Goal: Information Seeking & Learning: Check status

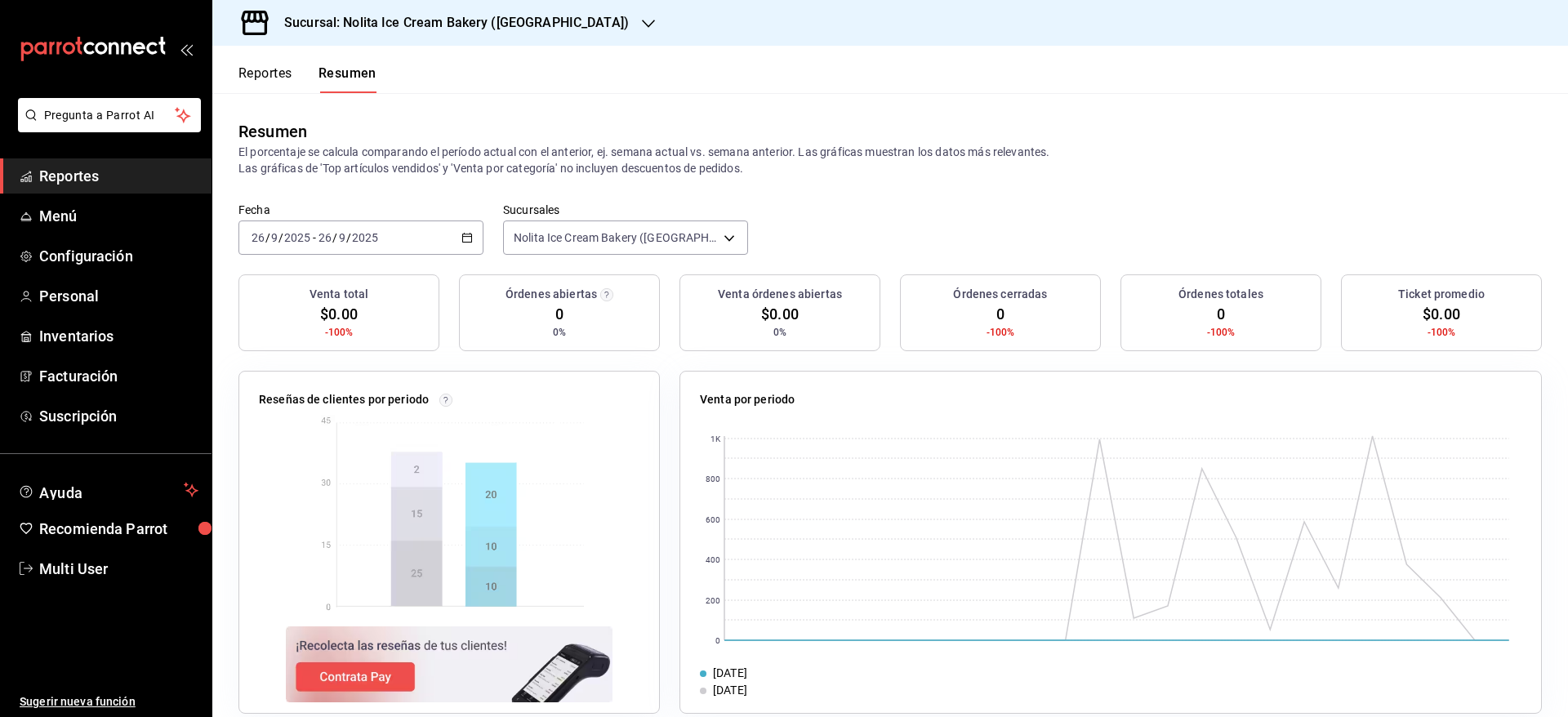
click at [259, 79] on button "Reportes" at bounding box center [265, 78] width 54 height 28
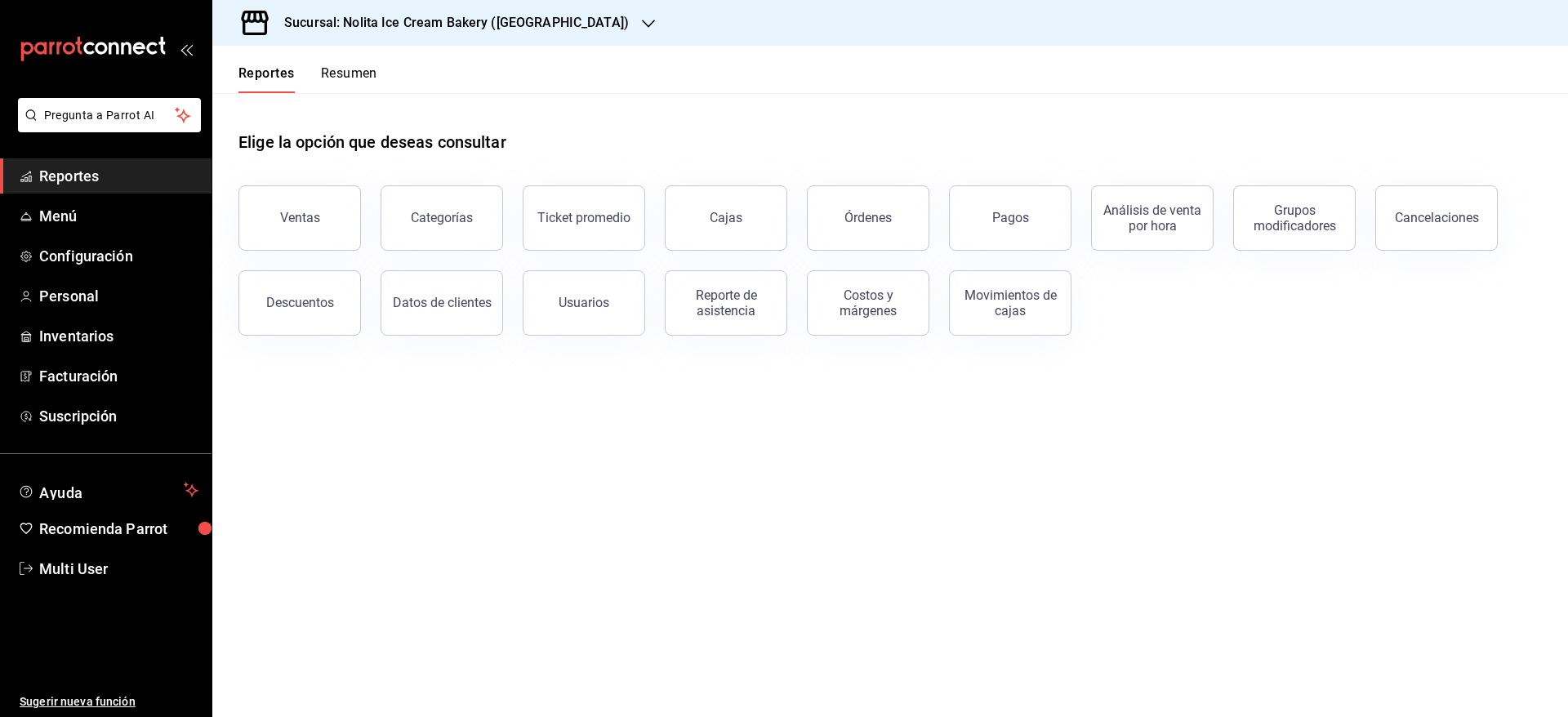
click at [353, 74] on button "Resumen" at bounding box center [350, 78] width 57 height 28
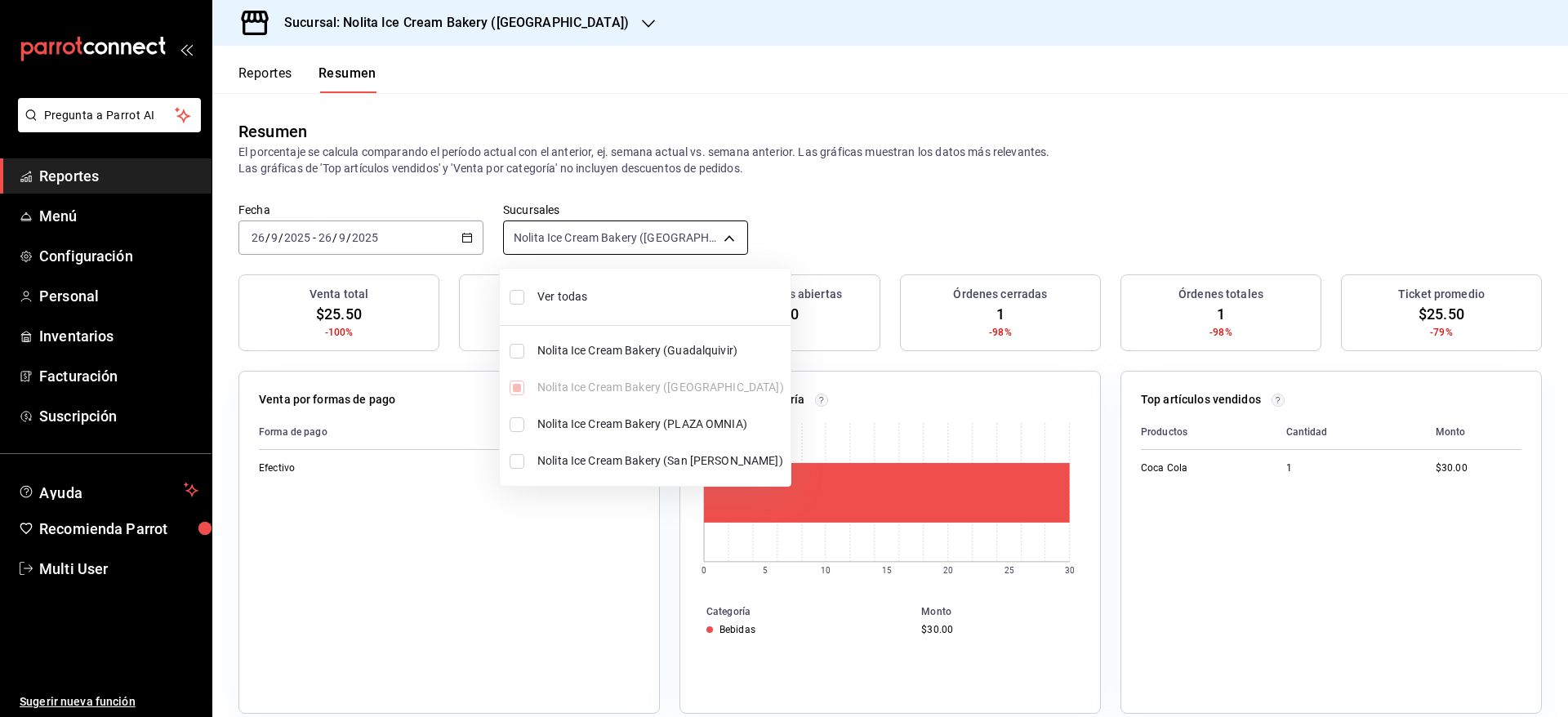
click at [577, 235] on body "Pregunta a Parrot AI Reportes Menú Configuración Personal Inventarios Facturaci…" at bounding box center [784, 358] width 1568 height 717
click at [566, 290] on span "Ver todas" at bounding box center [661, 297] width 247 height 18
type input "[object Object],[object Object],[object Object],[object Object]"
checkbox input "true"
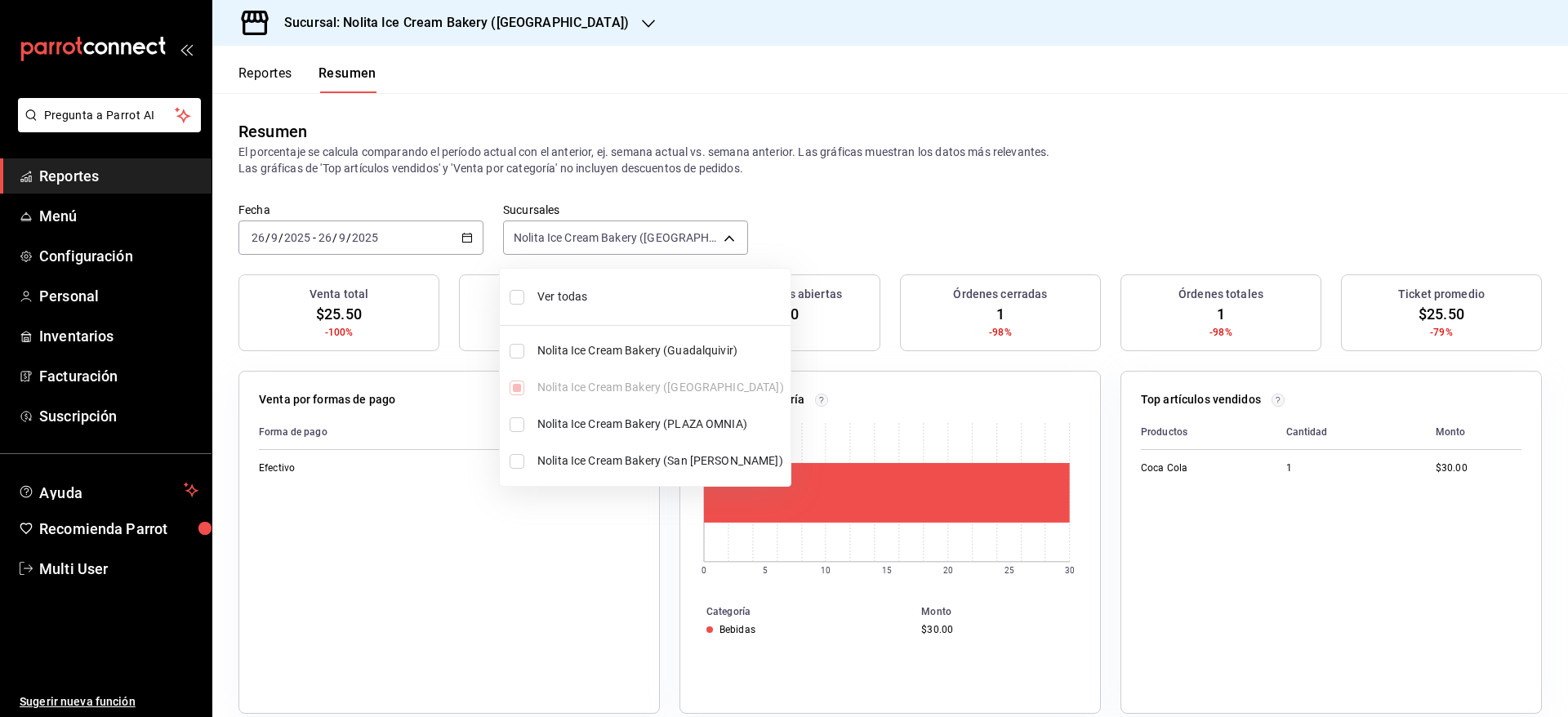
checkbox input "true"
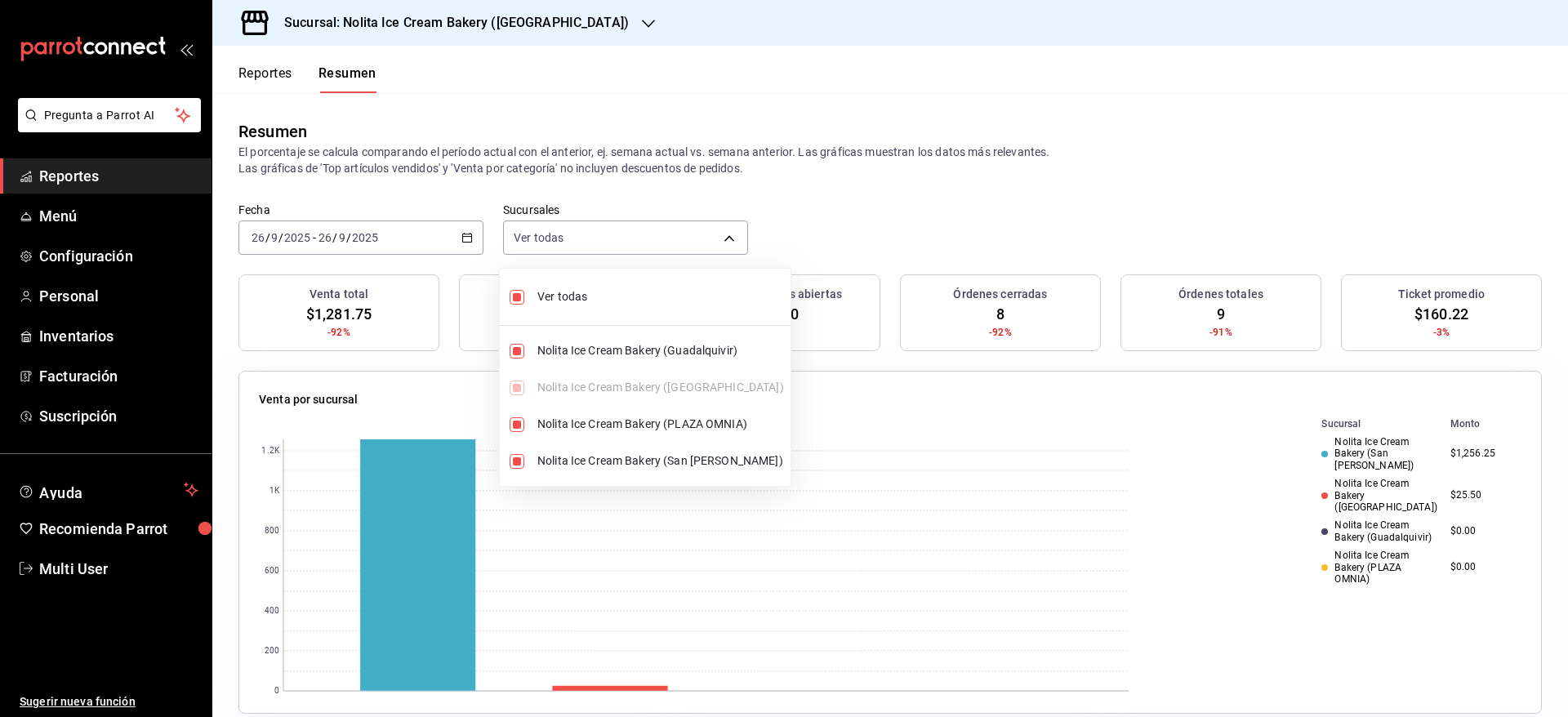
click at [925, 194] on div at bounding box center [784, 358] width 1568 height 717
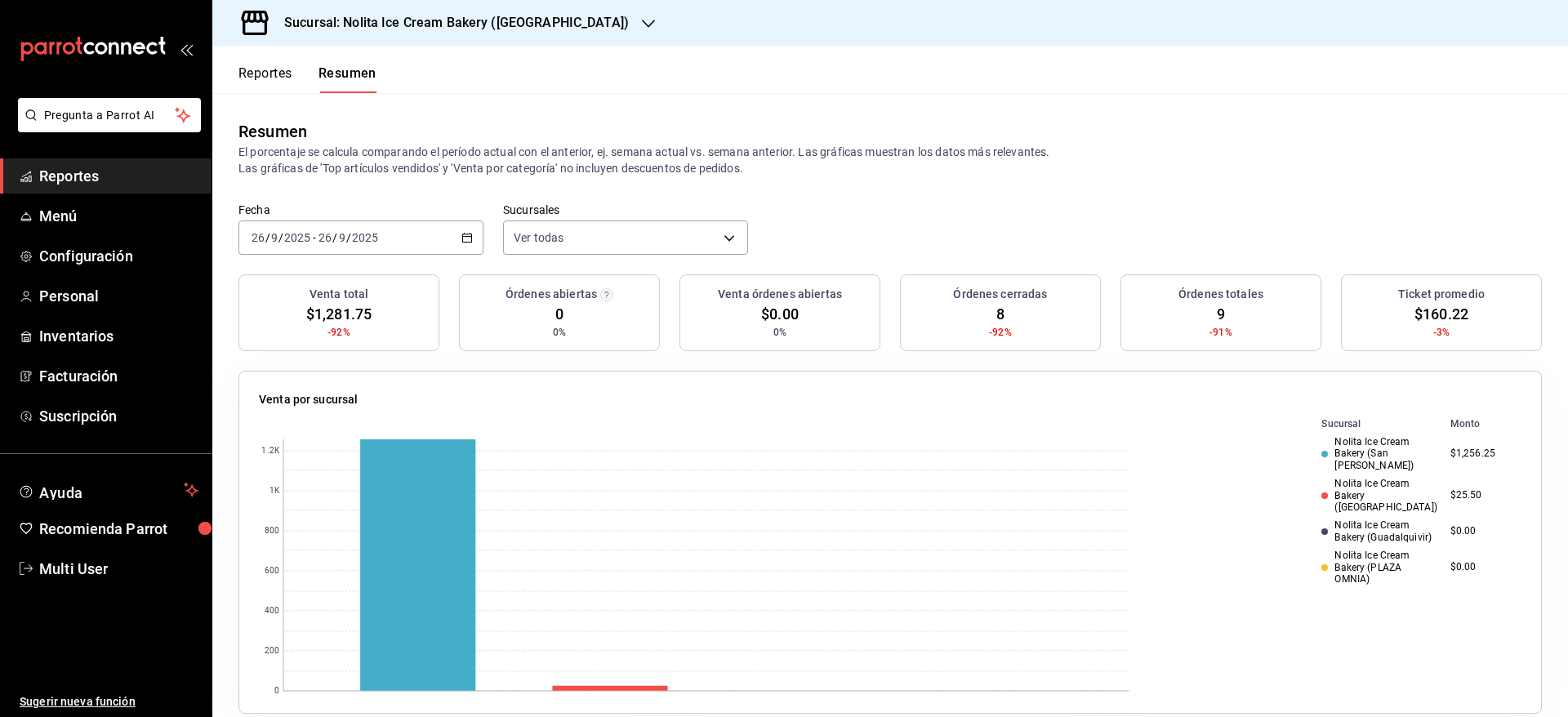
click at [258, 69] on button "Reportes" at bounding box center [265, 78] width 54 height 28
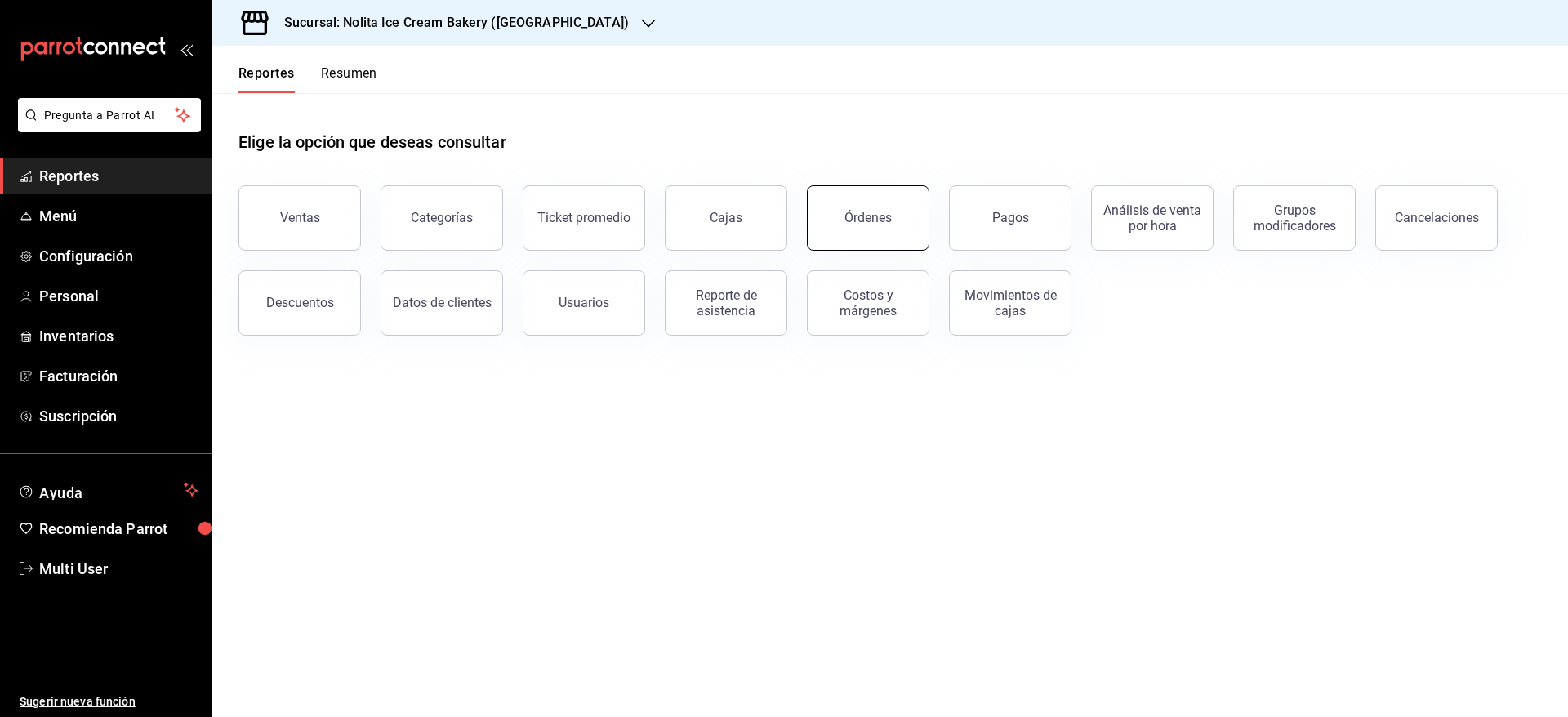
click at [886, 220] on div "Órdenes" at bounding box center [868, 218] width 48 height 16
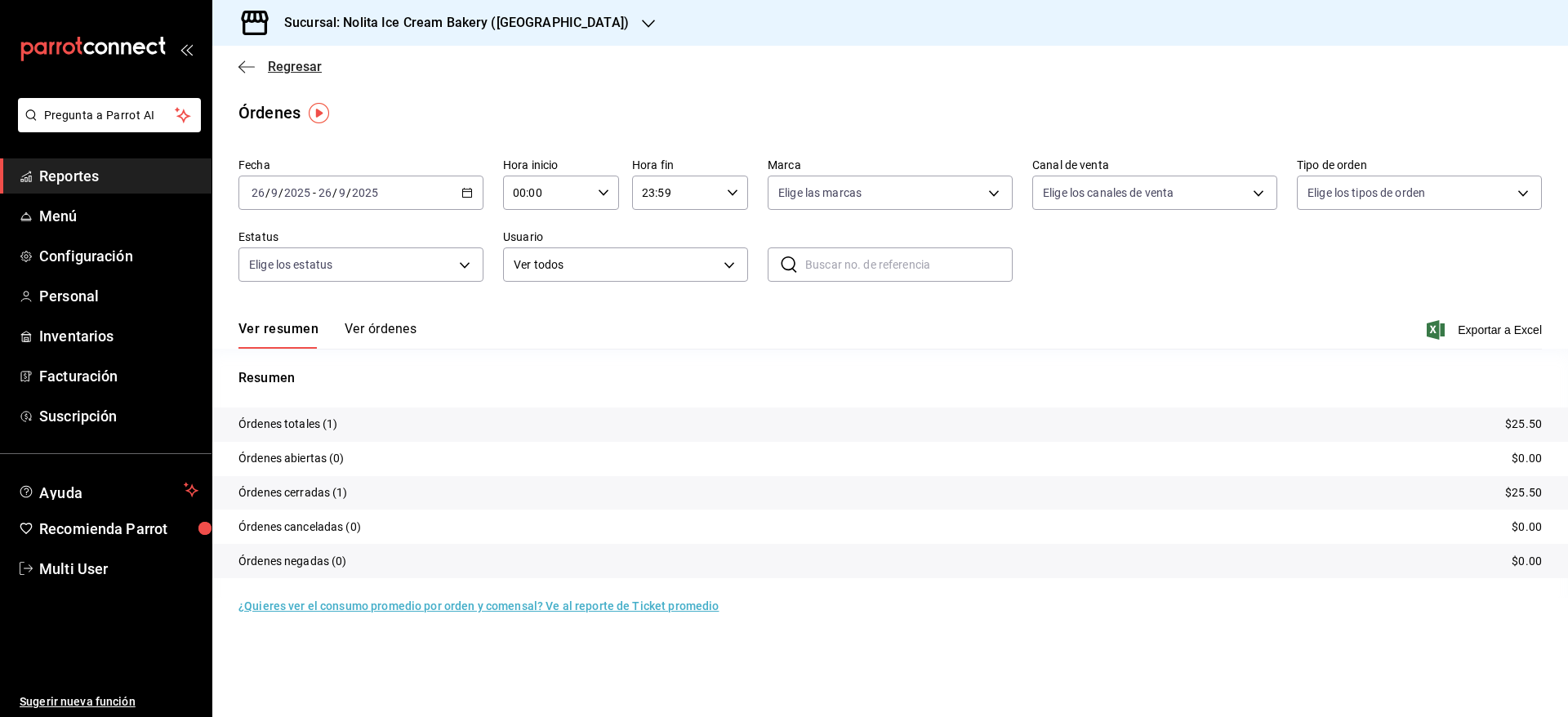
click at [307, 71] on span "Regresar" at bounding box center [295, 66] width 54 height 16
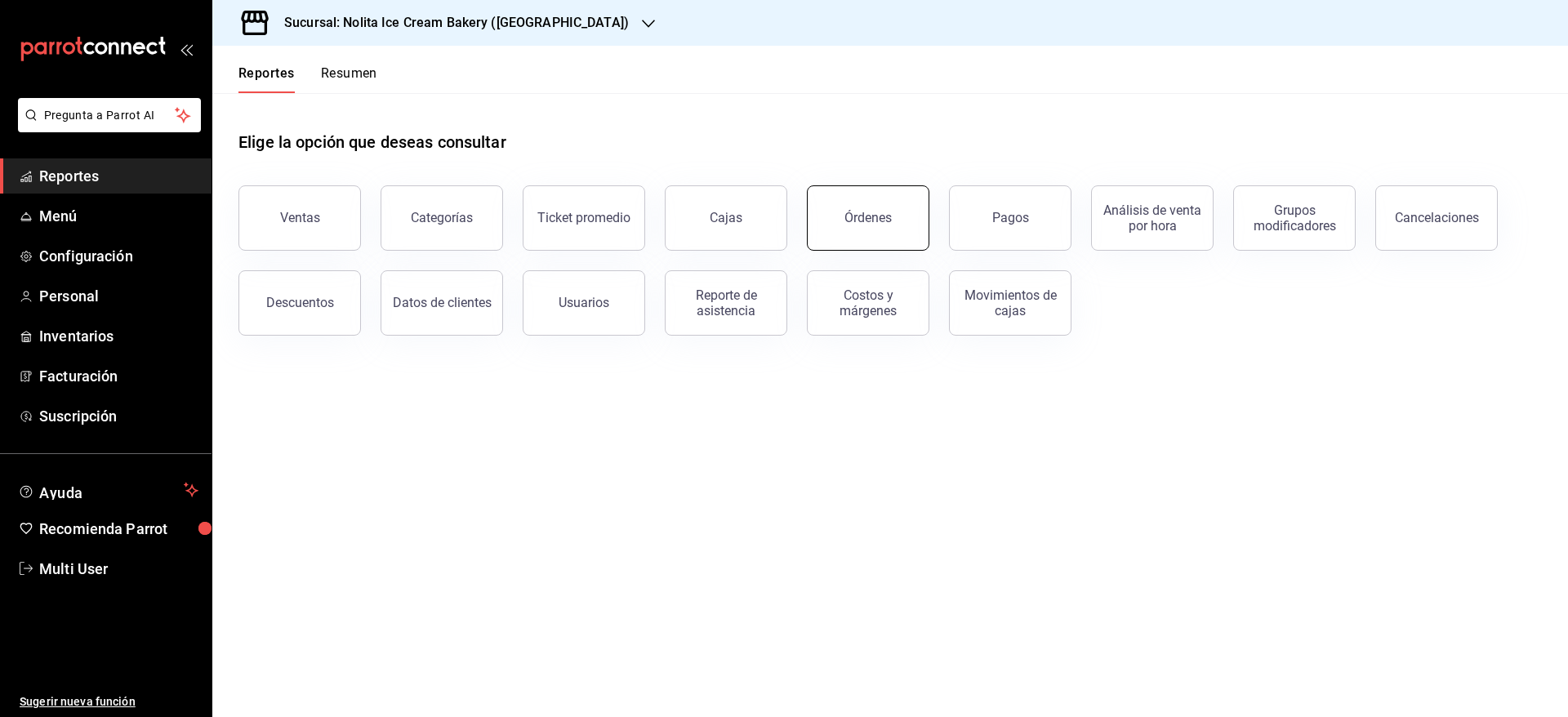
click at [868, 213] on div "Órdenes" at bounding box center [868, 218] width 48 height 16
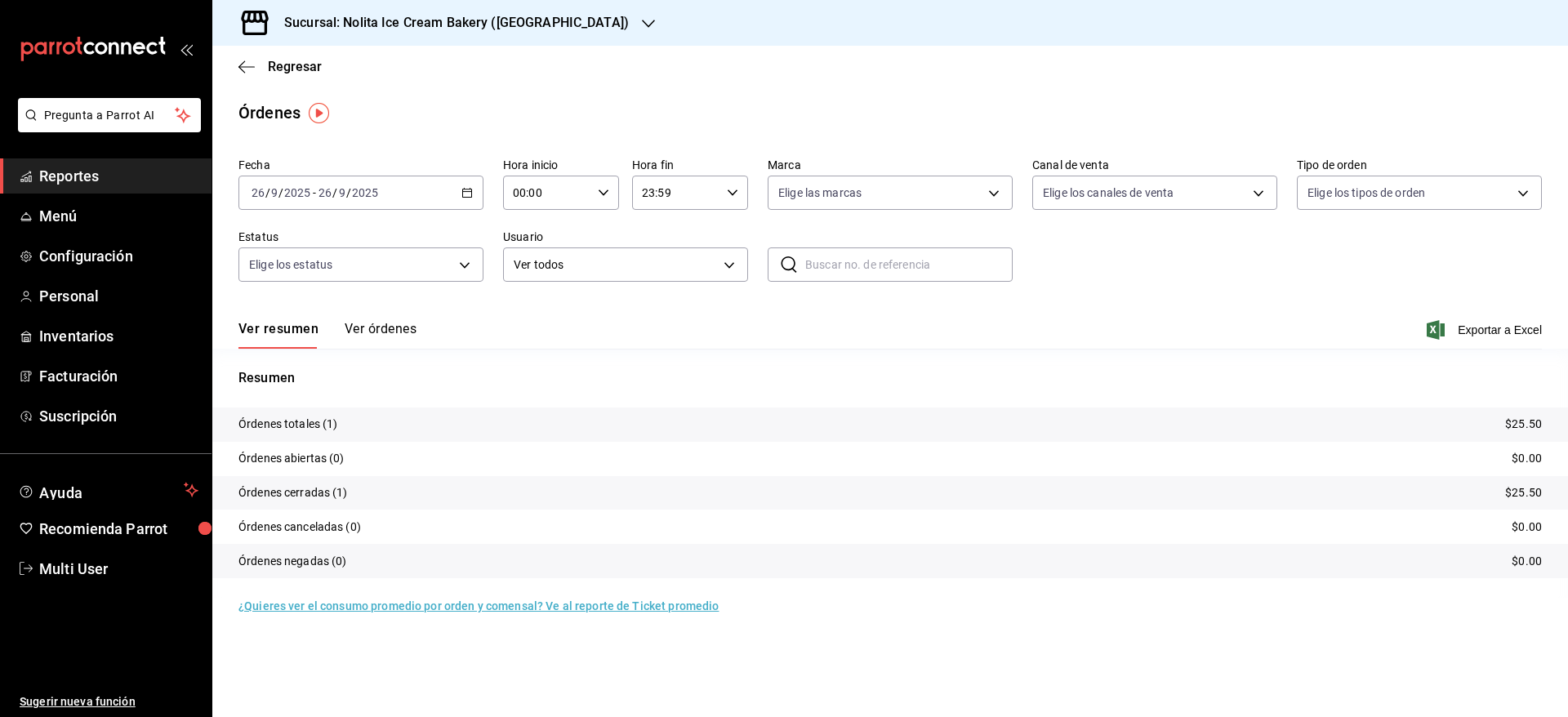
click at [476, 13] on h3 "Sucursal: Nolita Ice Cream Bakery ([GEOGRAPHIC_DATA])" at bounding box center [450, 23] width 358 height 19
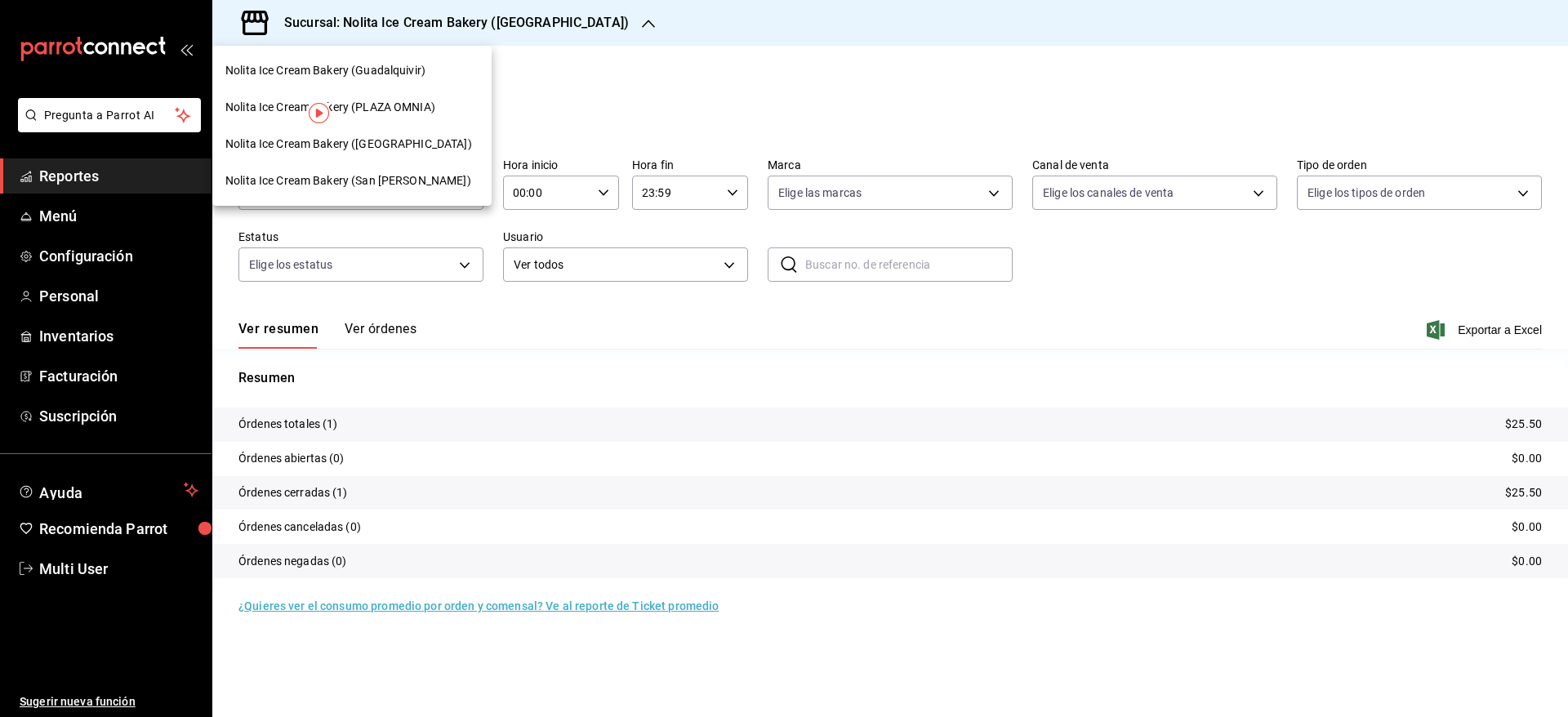
click at [409, 175] on span "Nolita Ice Cream Bakery (San [PERSON_NAME])" at bounding box center [348, 181] width 246 height 18
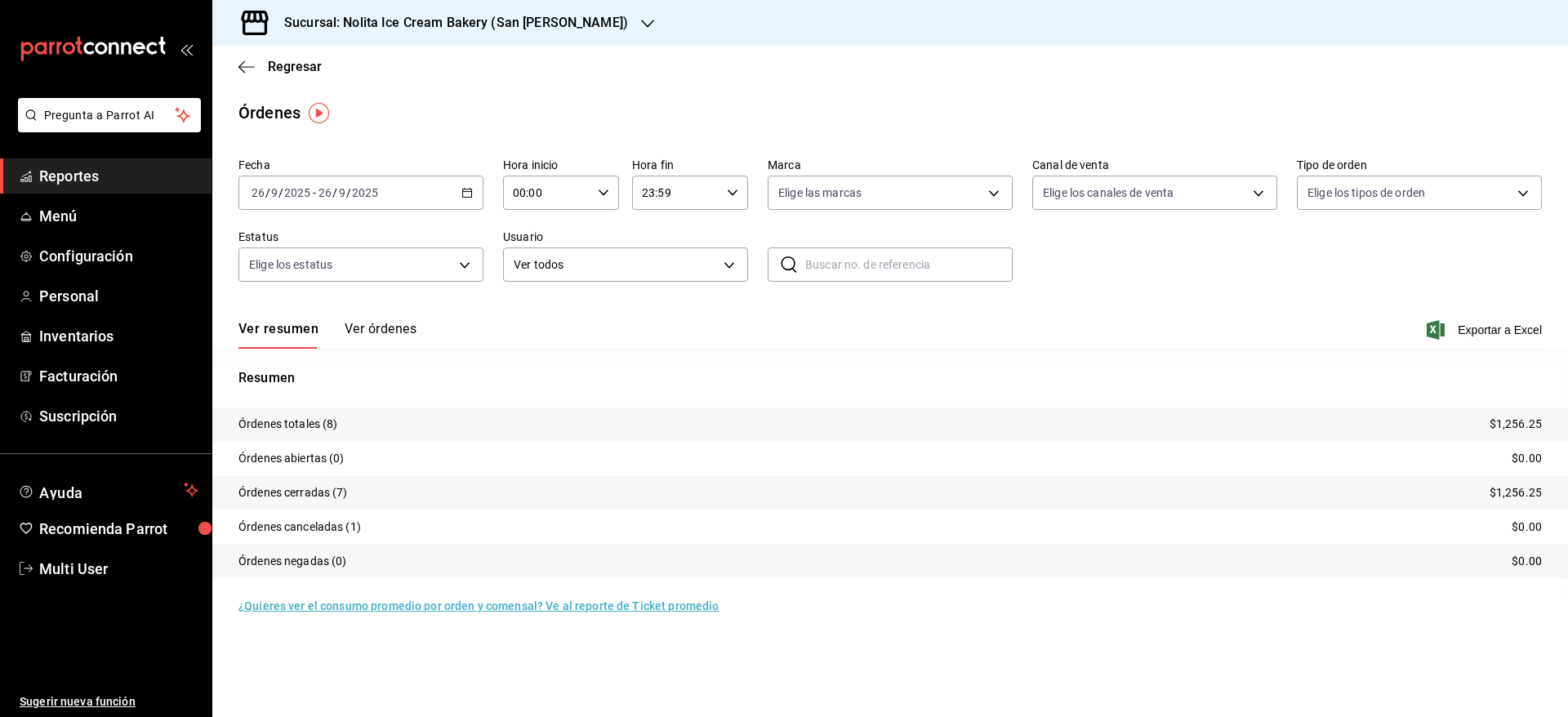
click at [374, 328] on button "Ver órdenes" at bounding box center [381, 335] width 72 height 28
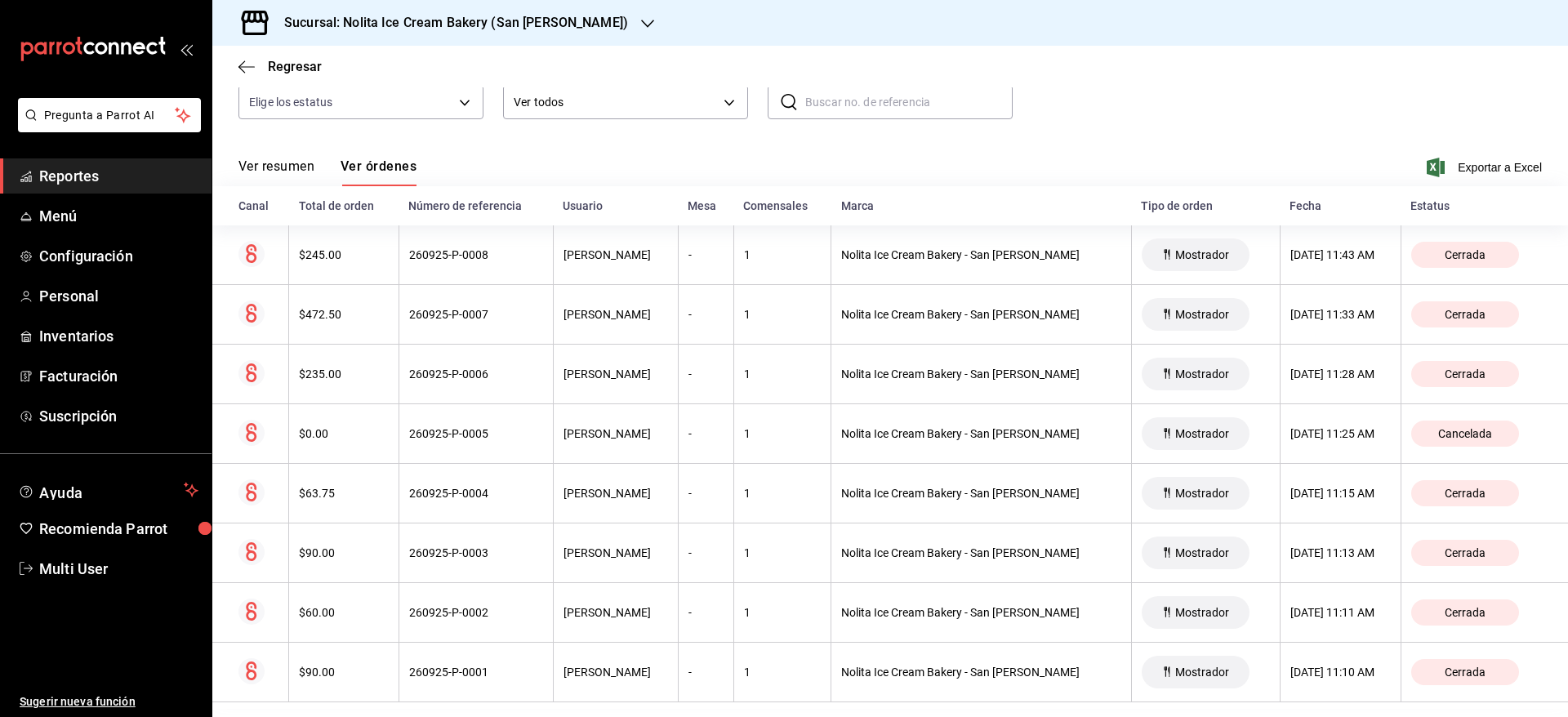
scroll to position [181, 0]
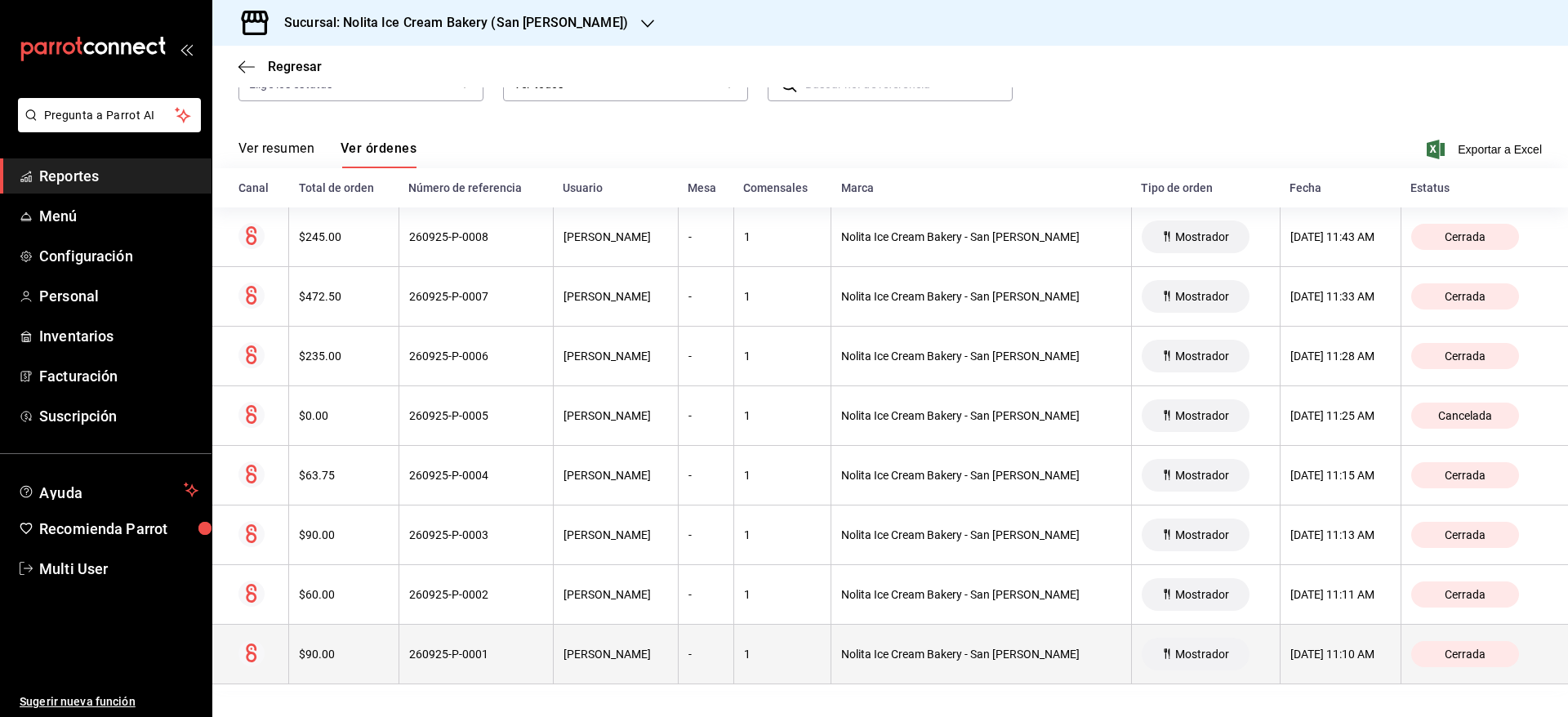
click at [519, 675] on th "260925-P-0001" at bounding box center [476, 654] width 154 height 59
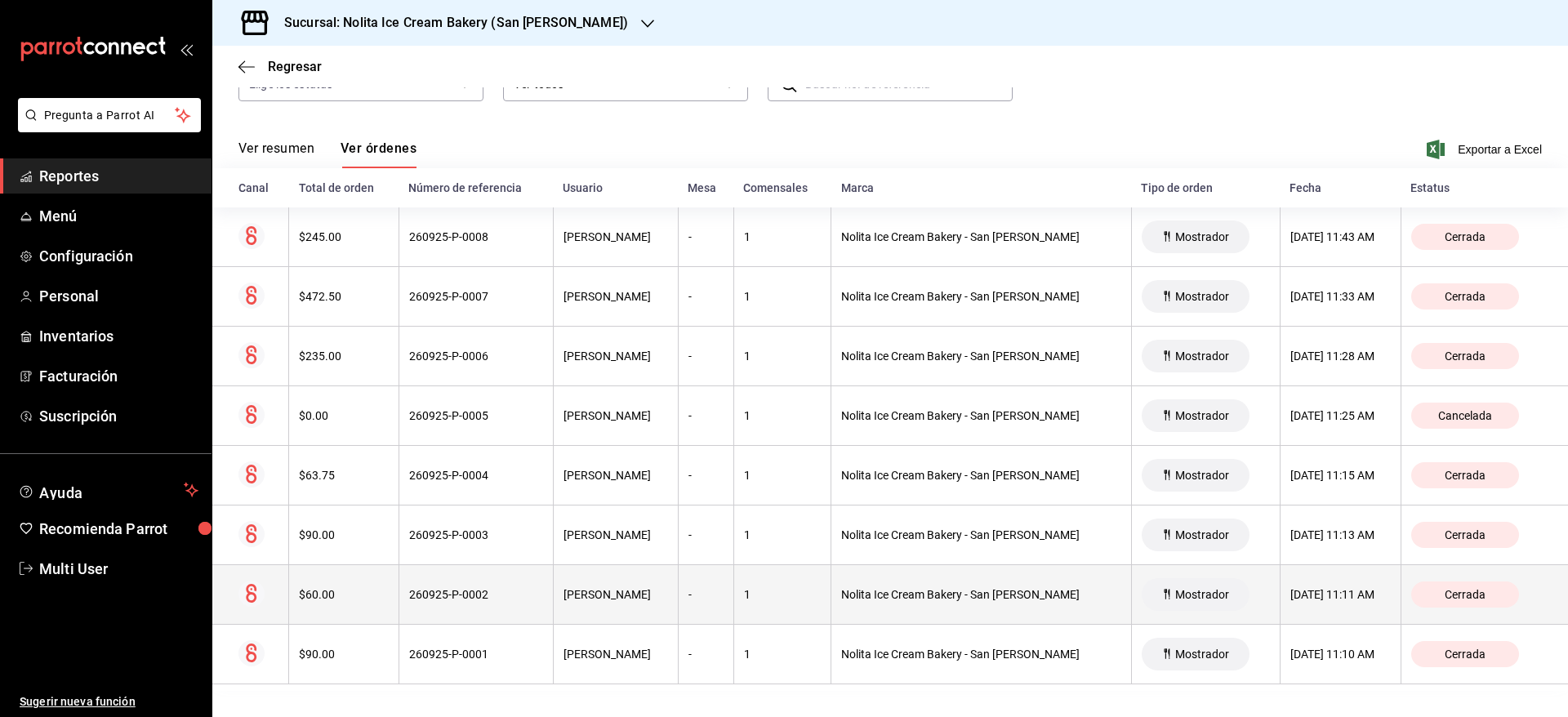
click at [514, 615] on th "260925-P-0002" at bounding box center [476, 594] width 154 height 59
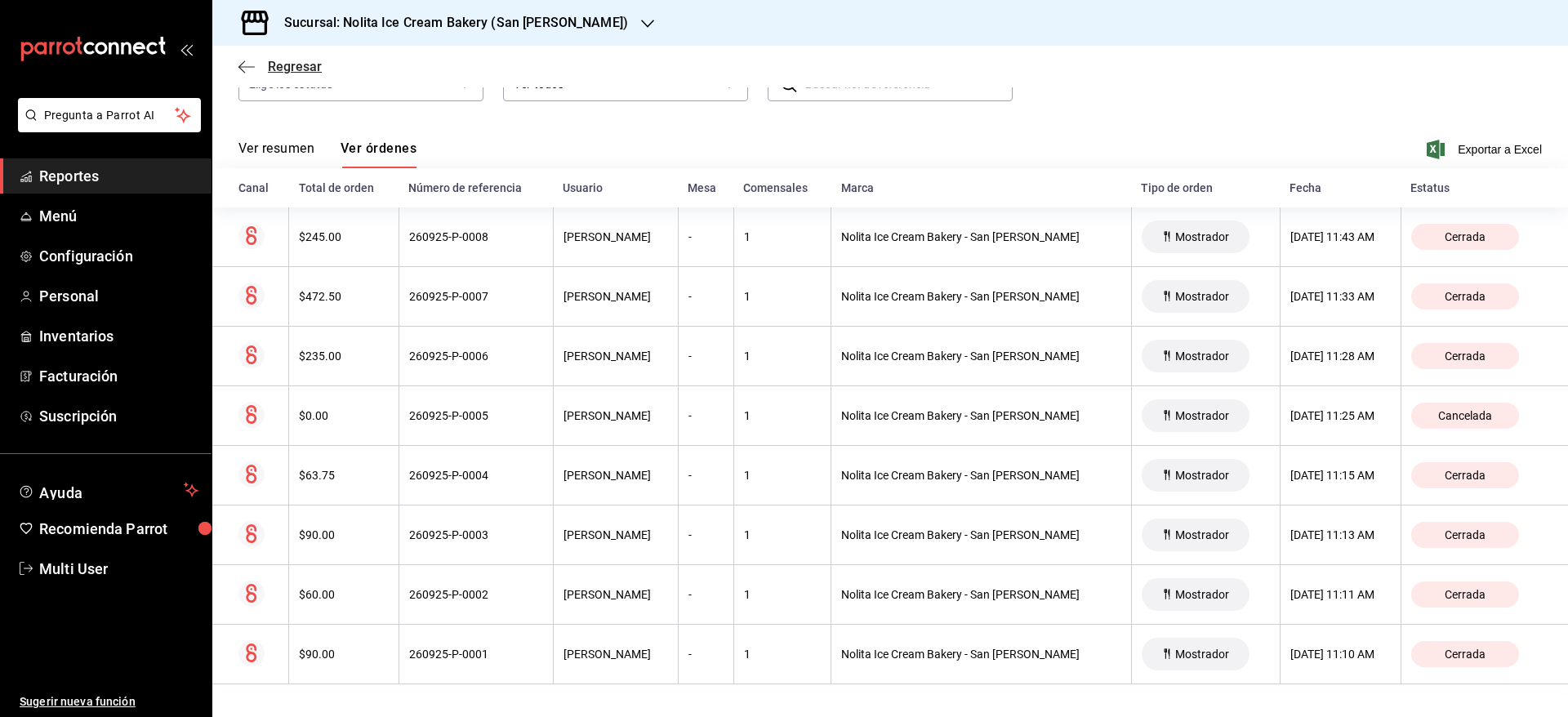
click at [278, 72] on span "Regresar" at bounding box center [295, 66] width 54 height 16
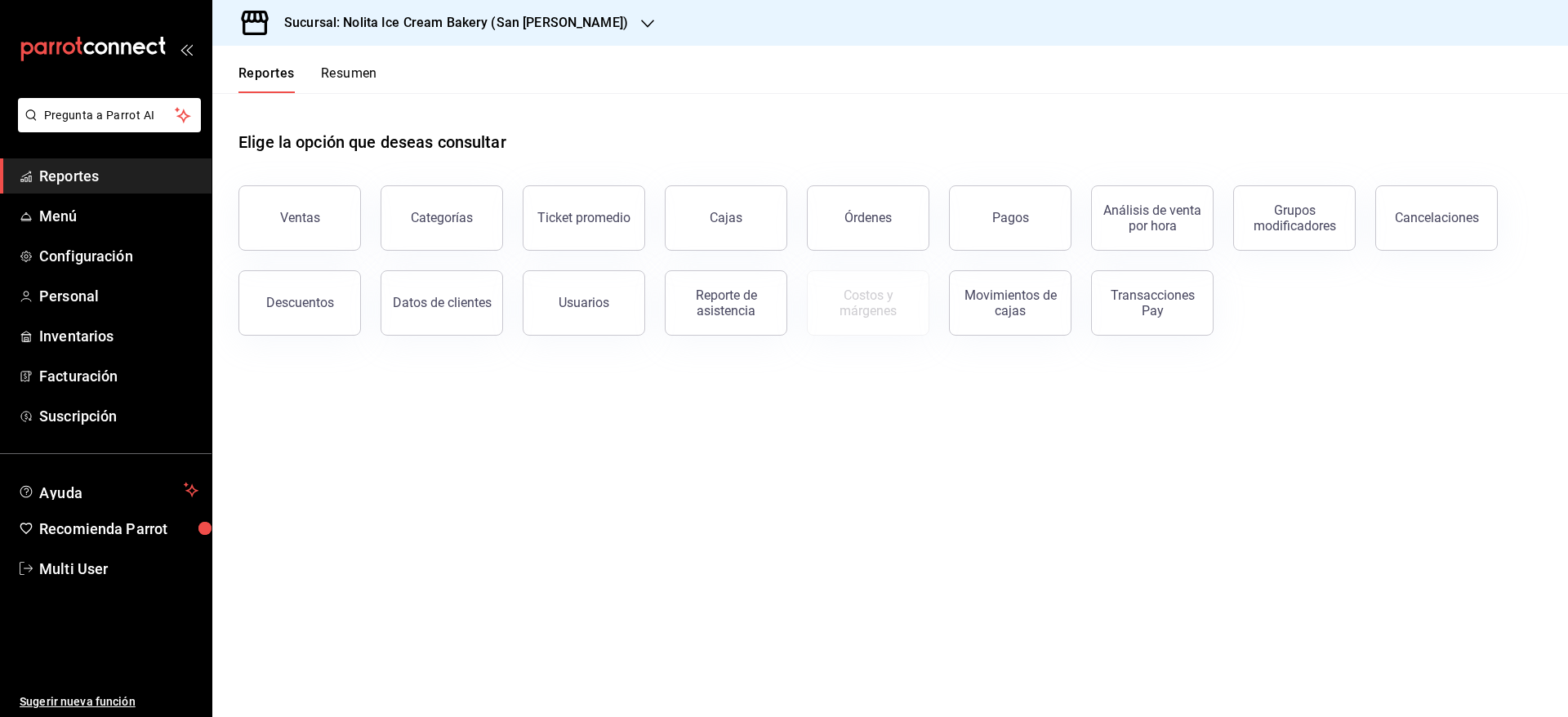
click at [348, 74] on button "Resumen" at bounding box center [350, 78] width 57 height 28
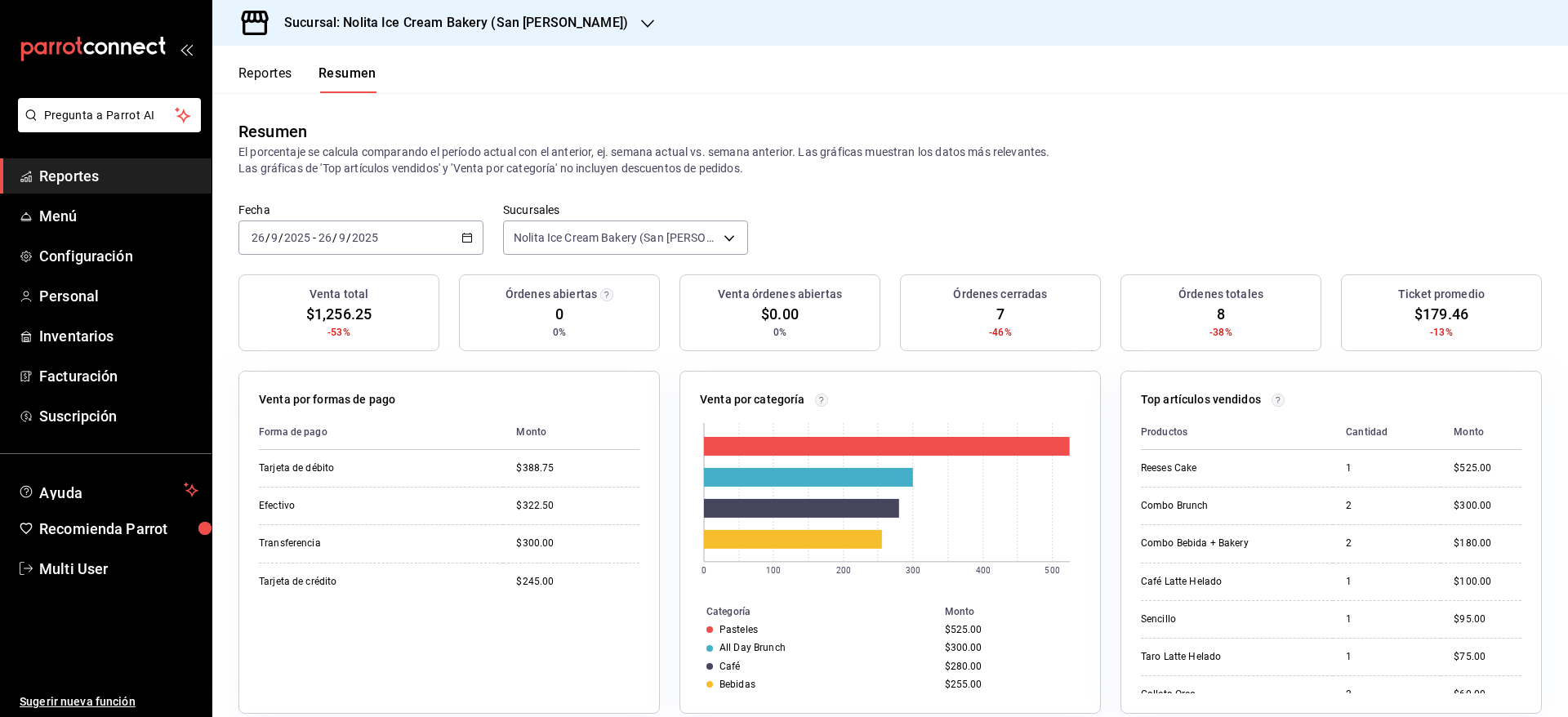
click at [265, 72] on button "Reportes" at bounding box center [265, 78] width 54 height 28
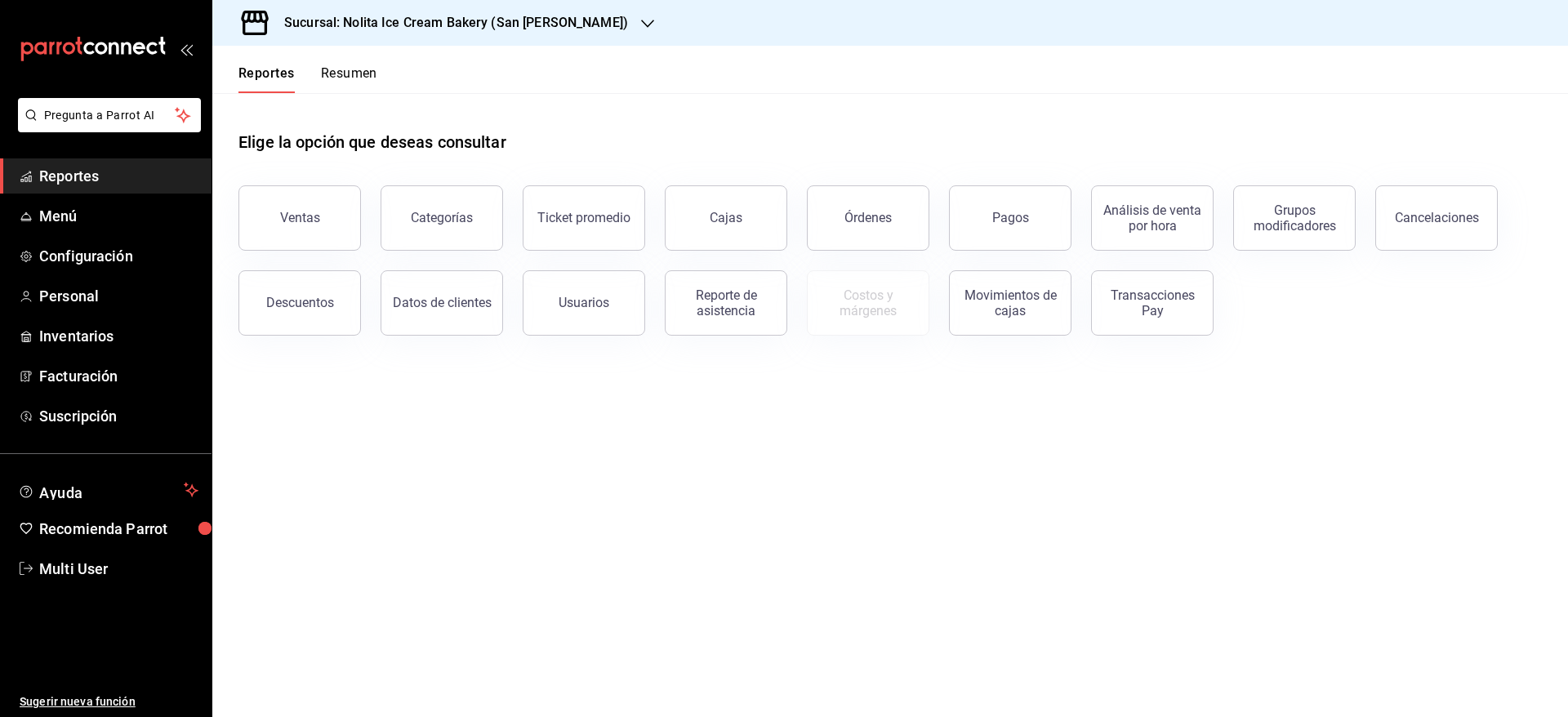
click at [362, 68] on button "Resumen" at bounding box center [350, 78] width 57 height 28
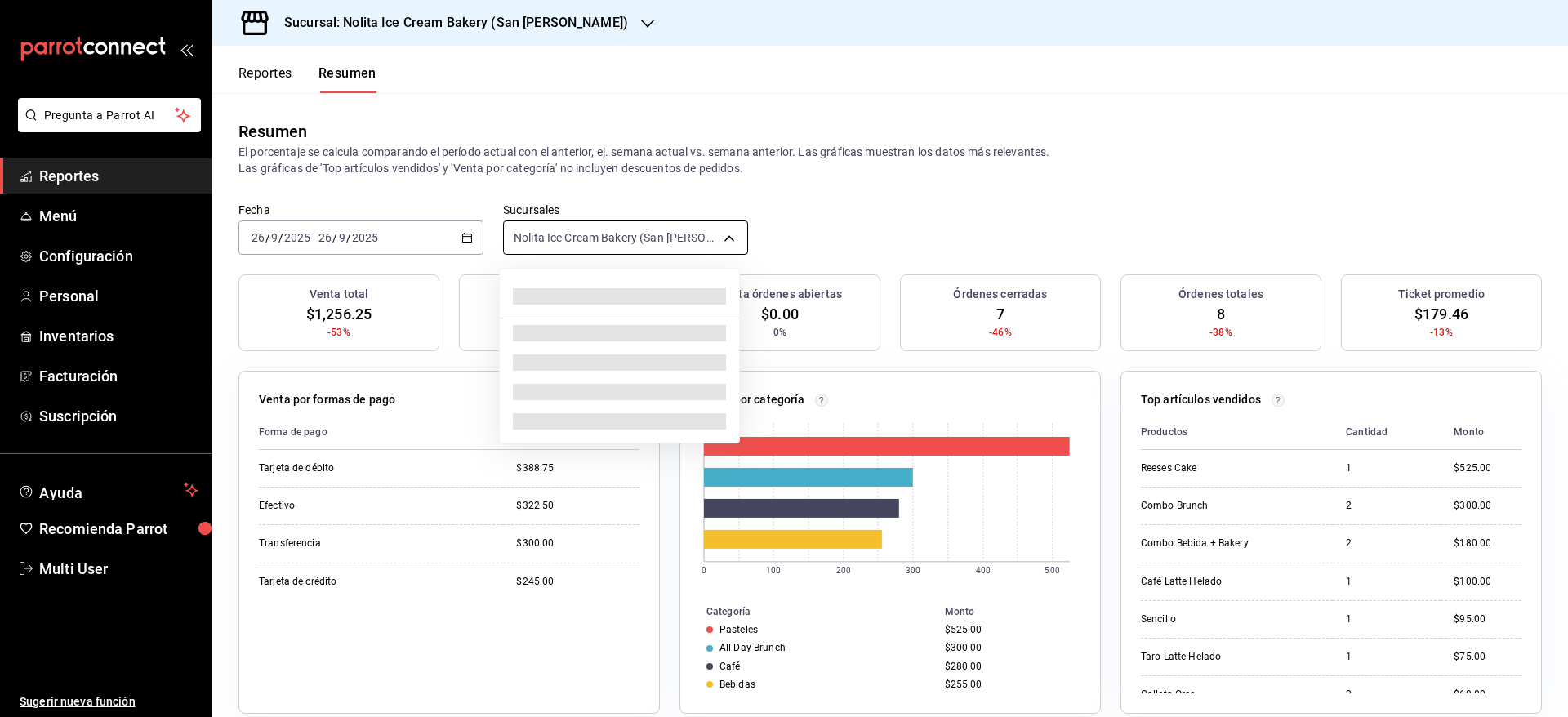
click at [562, 230] on body "Pregunta a Parrot AI Reportes Menú Configuración Personal Inventarios Facturaci…" at bounding box center [784, 358] width 1568 height 717
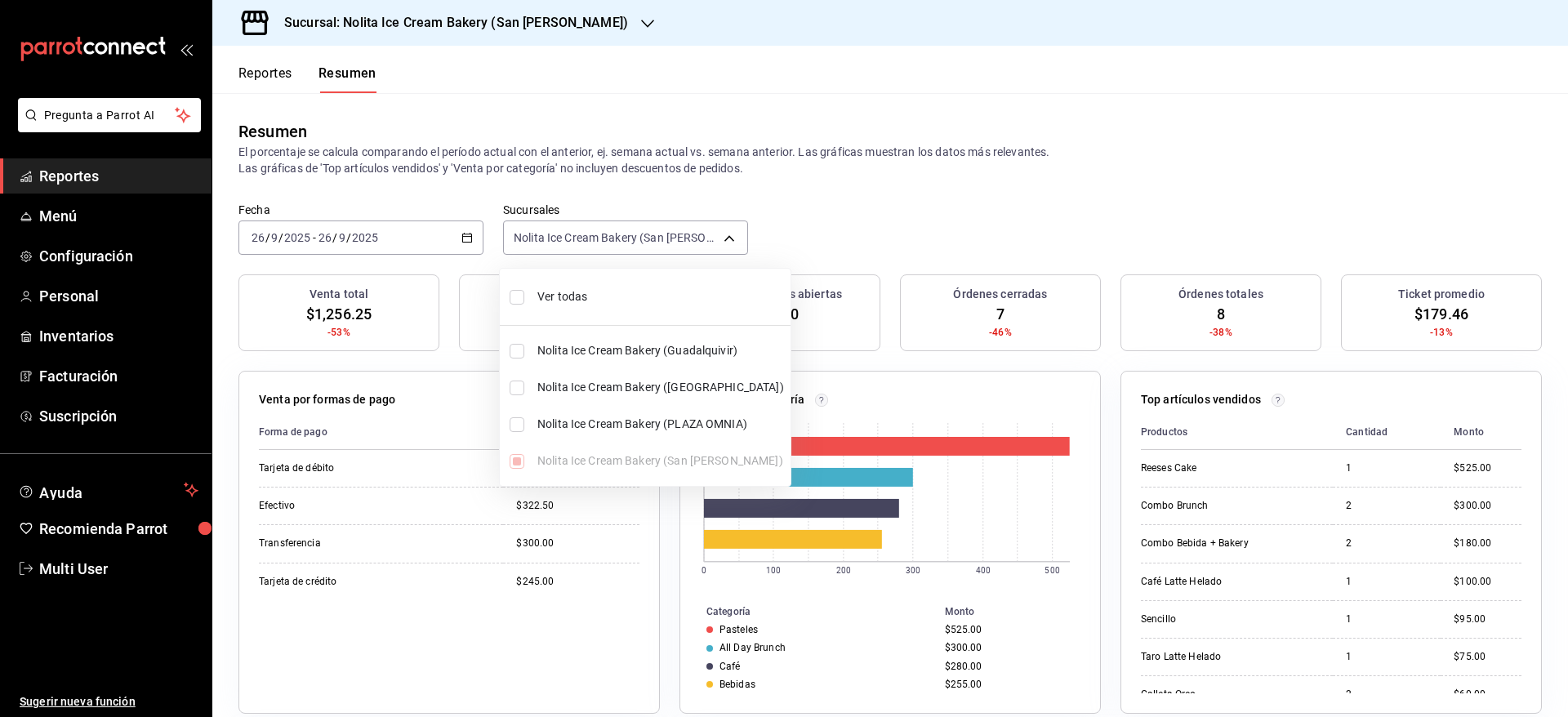
click at [567, 283] on li "Ver todas" at bounding box center [645, 297] width 290 height 43
type input "[object Object],[object Object],[object Object],[object Object]"
checkbox input "true"
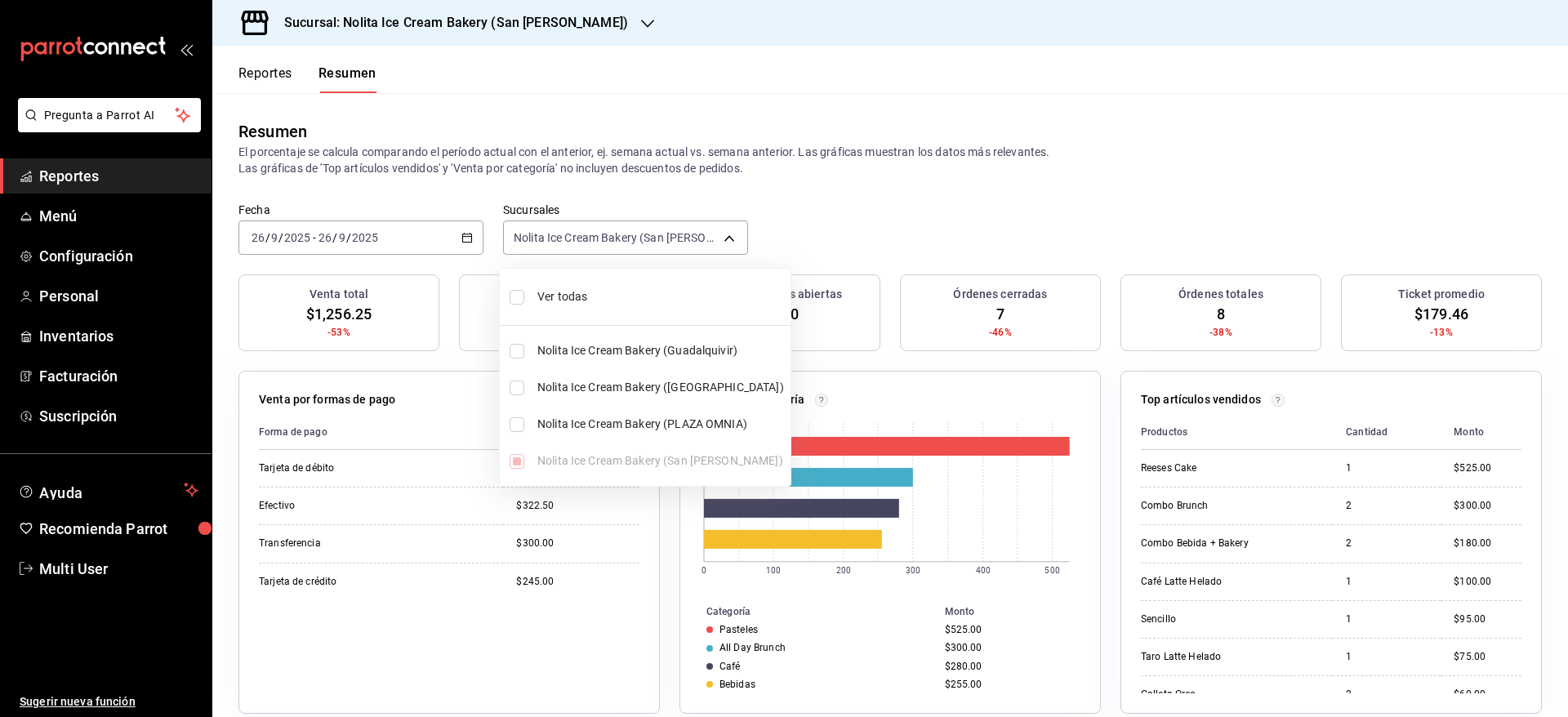
checkbox input "true"
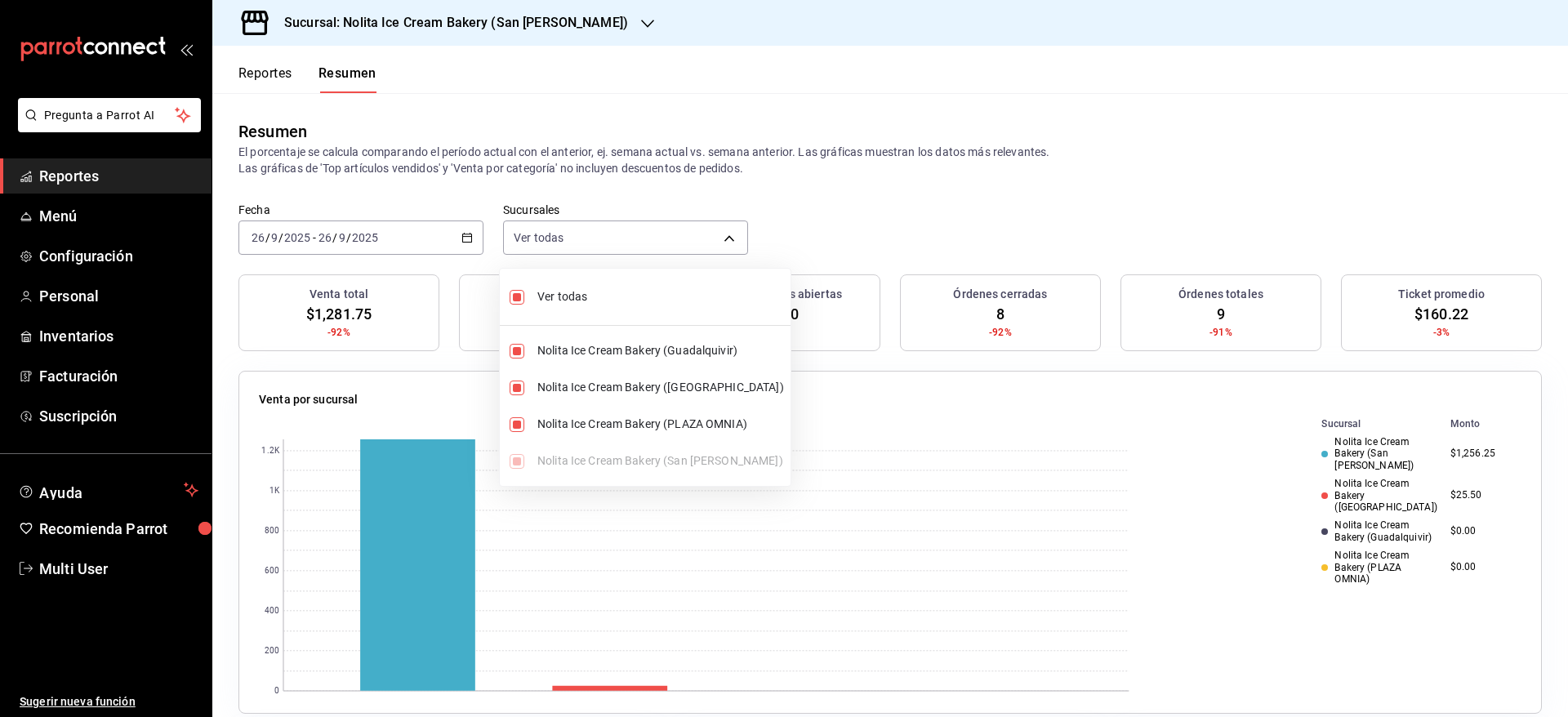
click at [922, 225] on div at bounding box center [784, 358] width 1568 height 717
